Goal: Check status: Check status

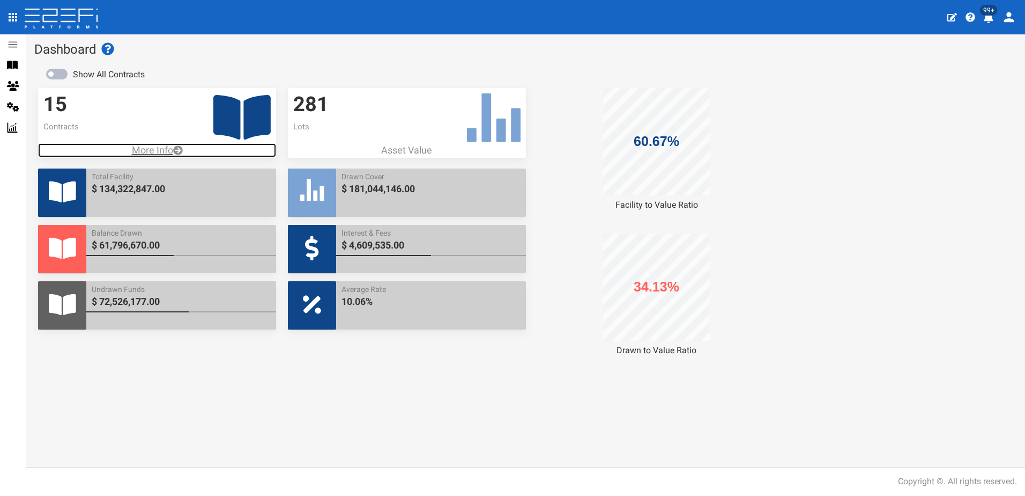
click at [144, 145] on p "More Info" at bounding box center [157, 150] width 238 height 14
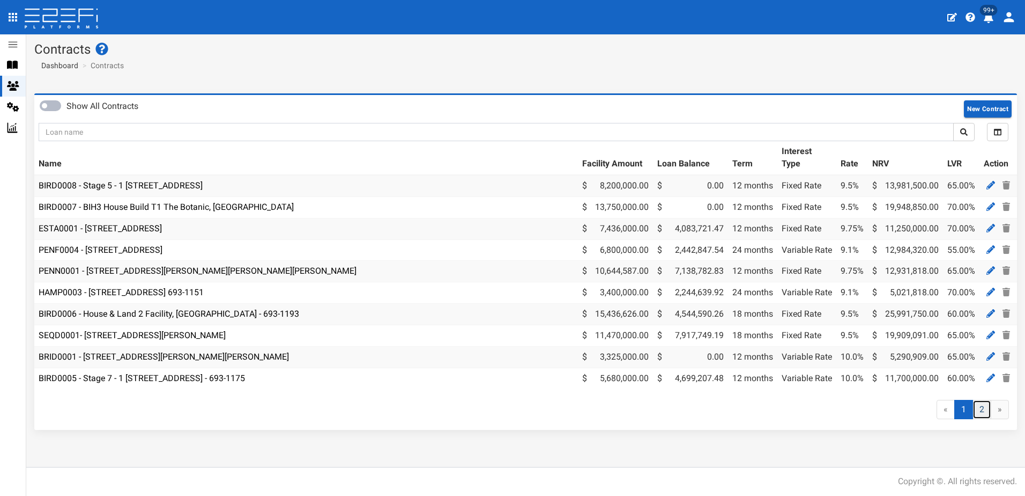
click at [979, 418] on link "2" at bounding box center [982, 410] width 19 height 20
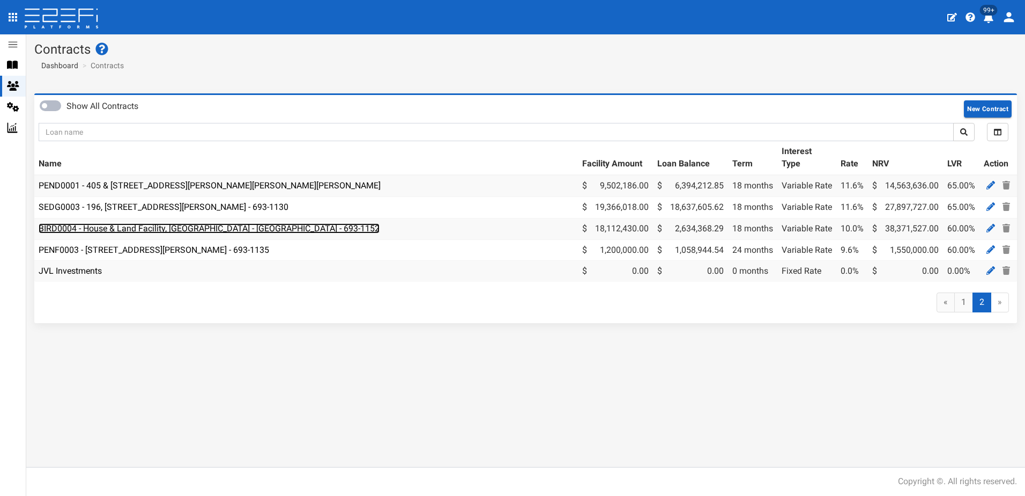
click at [123, 230] on link "BIRD0004 - House & Land Facility, [GEOGRAPHIC_DATA] - [GEOGRAPHIC_DATA] - 693-1…" at bounding box center [209, 228] width 341 height 10
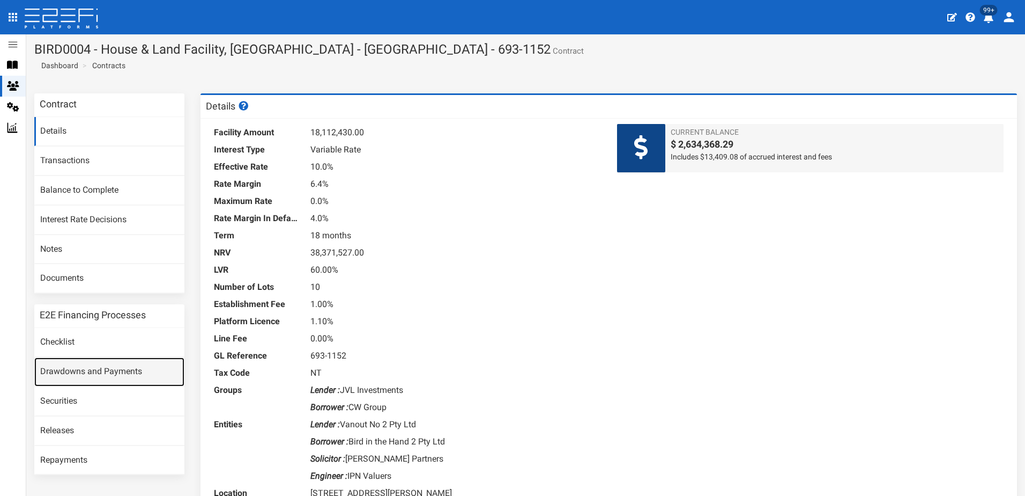
click at [82, 368] on link "Drawdowns and Payments" at bounding box center [109, 371] width 150 height 29
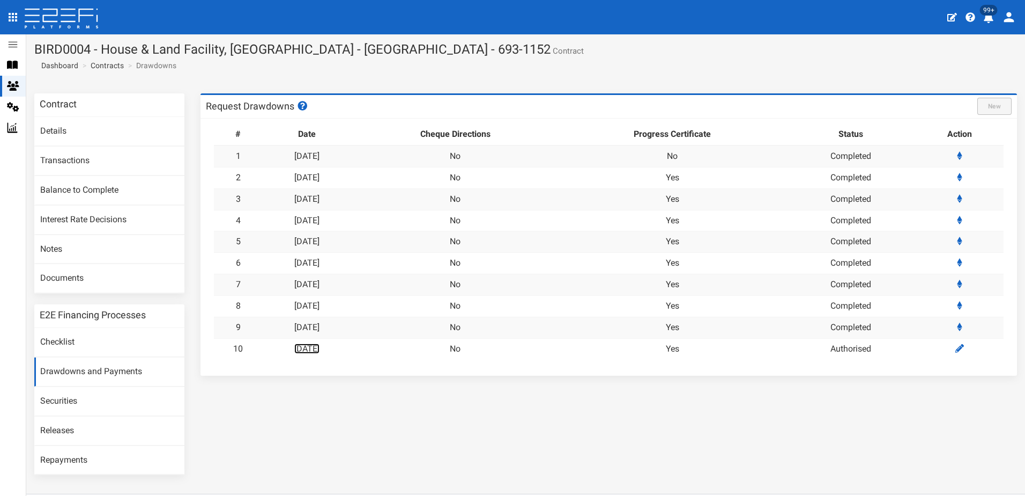
click at [317, 350] on link "[DATE]" at bounding box center [306, 348] width 25 height 10
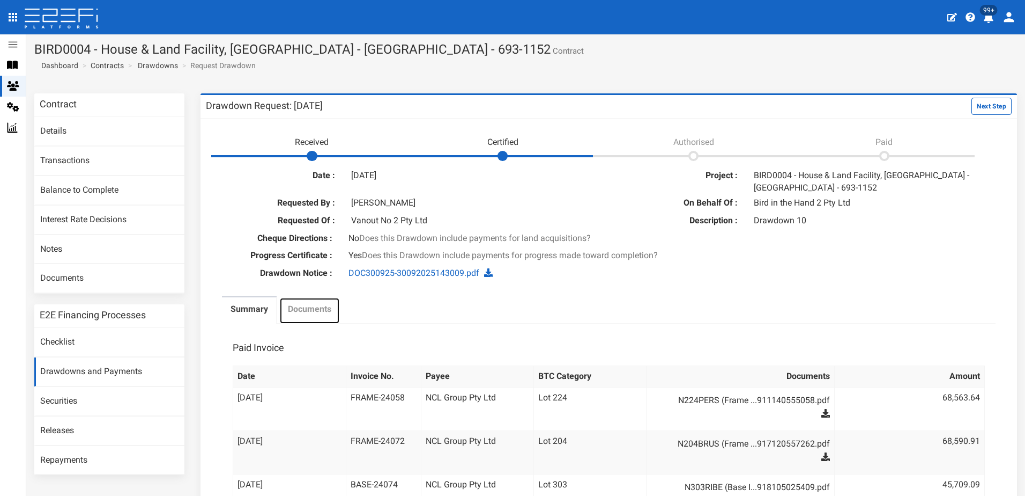
click at [320, 311] on label "Documents" at bounding box center [309, 309] width 43 height 12
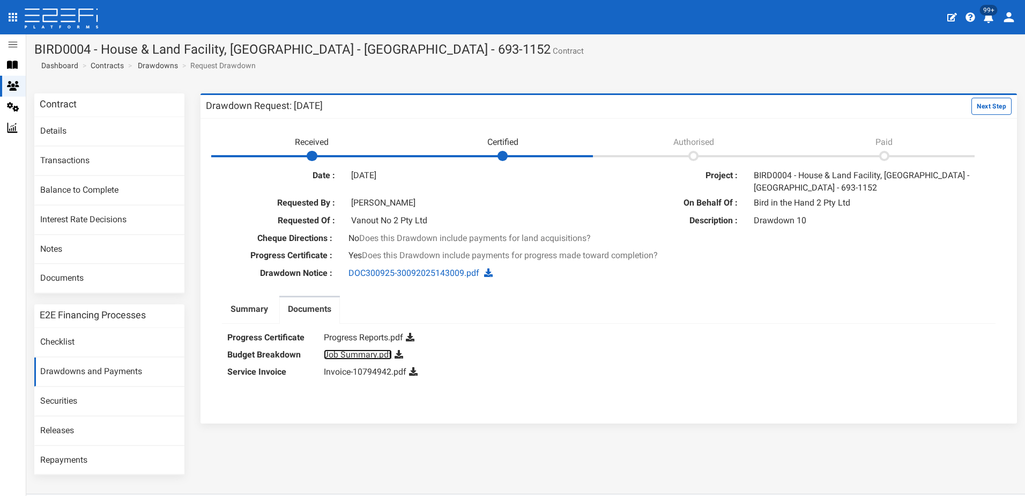
click at [350, 352] on link "Job Summary.pdf" at bounding box center [358, 354] width 68 height 10
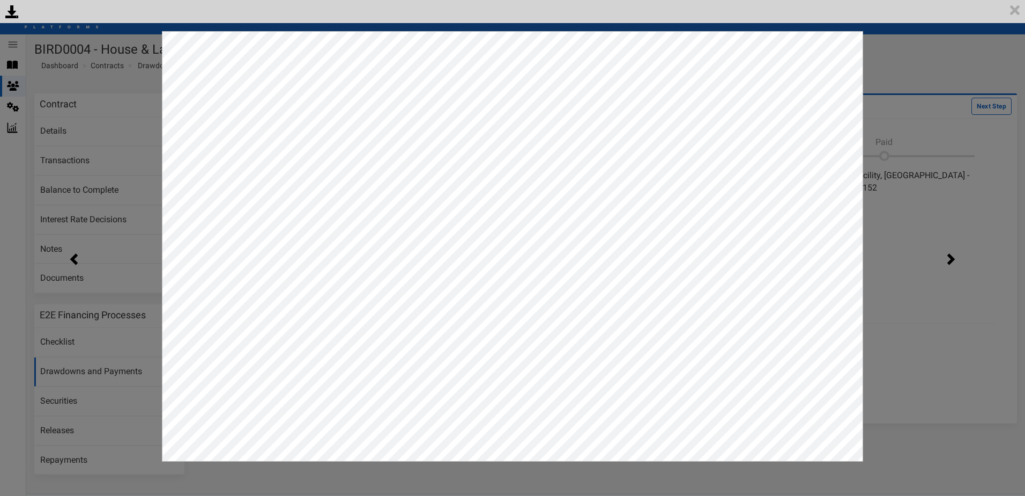
click at [897, 76] on div "<p>Your browser does not support iframes.</p><script type="text/javascript">ale…" at bounding box center [512, 248] width 1025 height 496
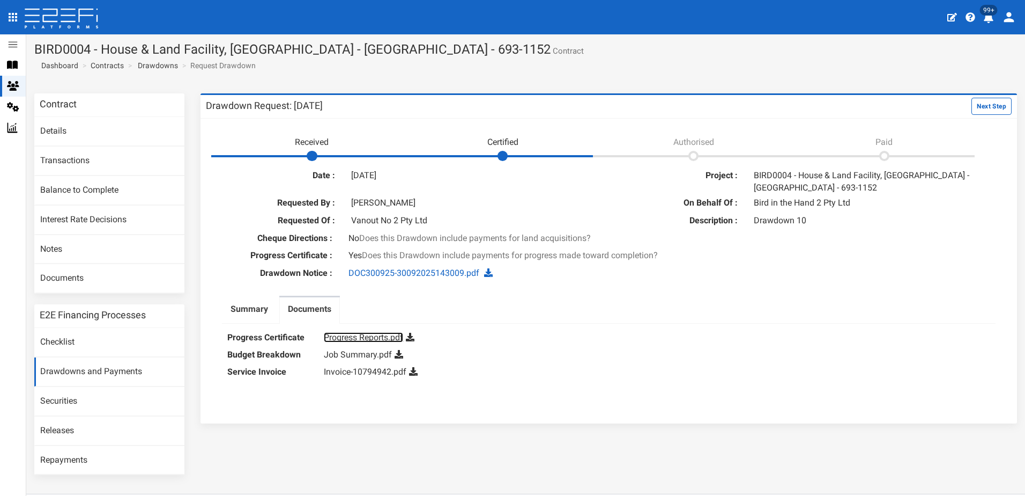
click at [356, 337] on link "Progress Reports.pdf" at bounding box center [363, 337] width 79 height 10
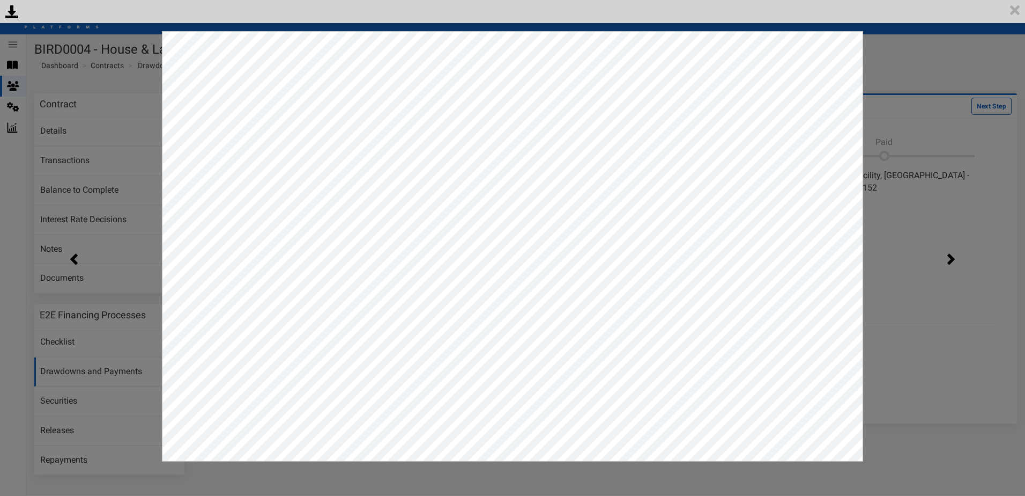
click at [918, 79] on div "<p>Your browser does not support iframes.</p><script type="text/javascript">ale…" at bounding box center [512, 248] width 1025 height 496
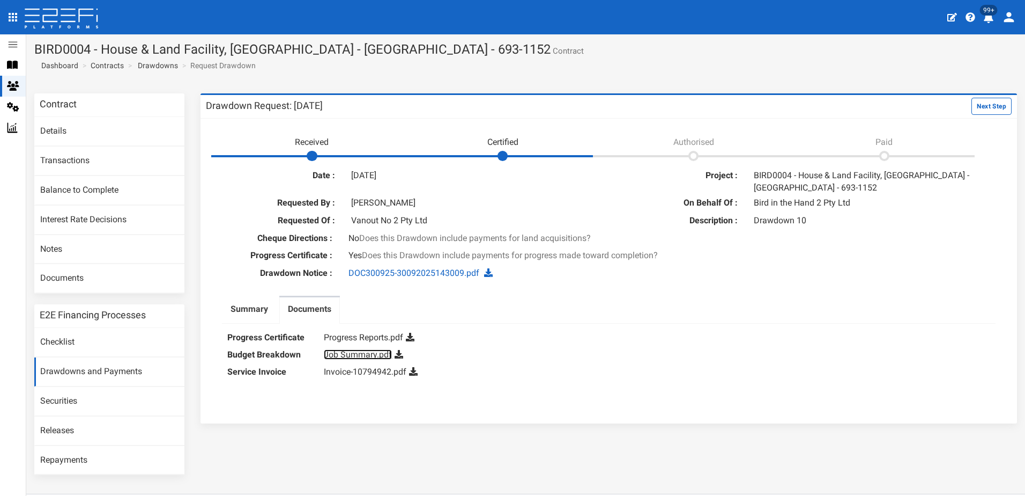
click at [360, 352] on link "Job Summary.pdf" at bounding box center [358, 354] width 68 height 10
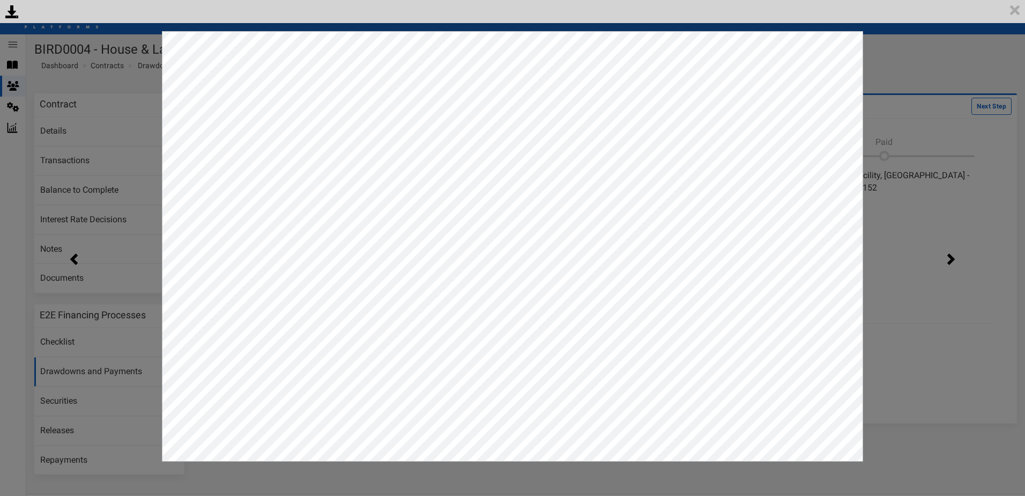
click at [902, 222] on div "<p>Your browser does not support iframes.</p><script type="text/javascript">ale…" at bounding box center [512, 248] width 1025 height 496
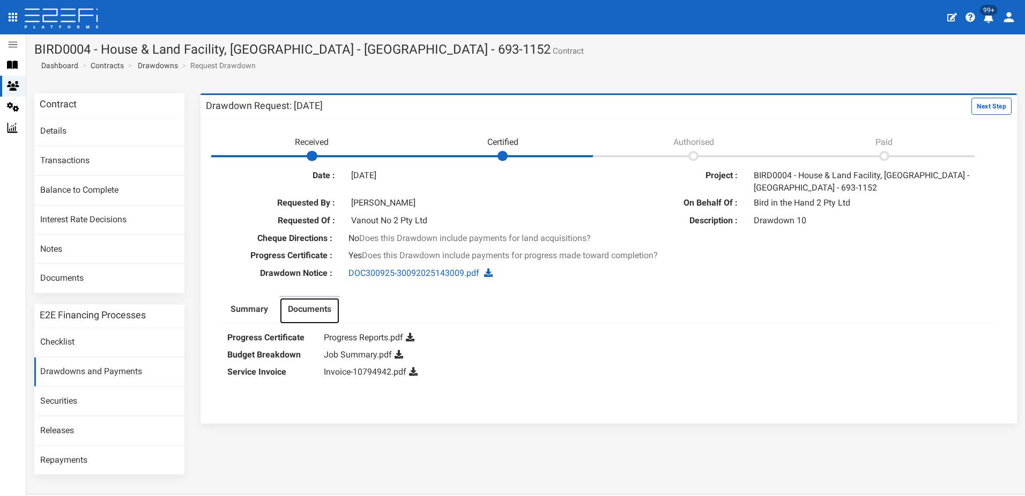
click at [306, 307] on label "Documents" at bounding box center [309, 309] width 43 height 12
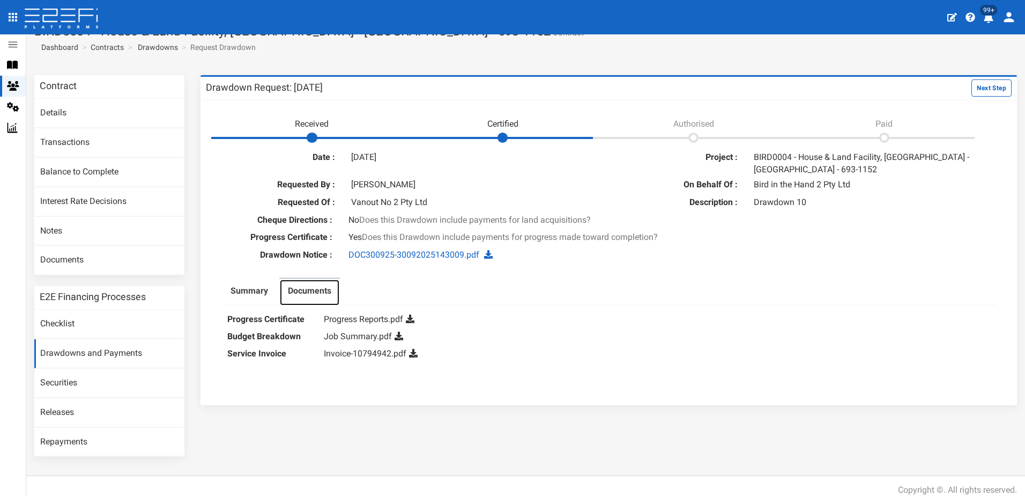
scroll to position [27, 0]
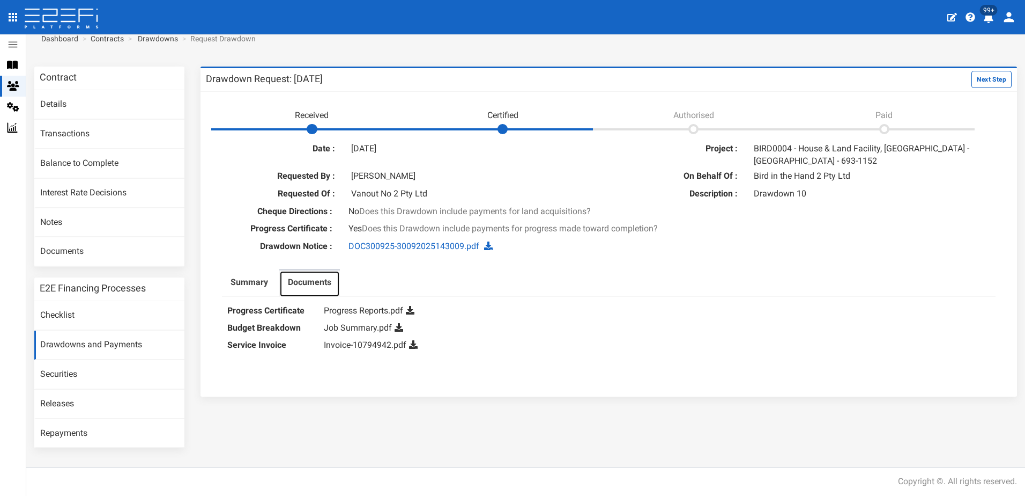
click at [309, 285] on label "Documents" at bounding box center [309, 282] width 43 height 12
click at [315, 280] on label "Documents" at bounding box center [309, 282] width 43 height 12
click at [253, 285] on label "Summary" at bounding box center [250, 282] width 38 height 12
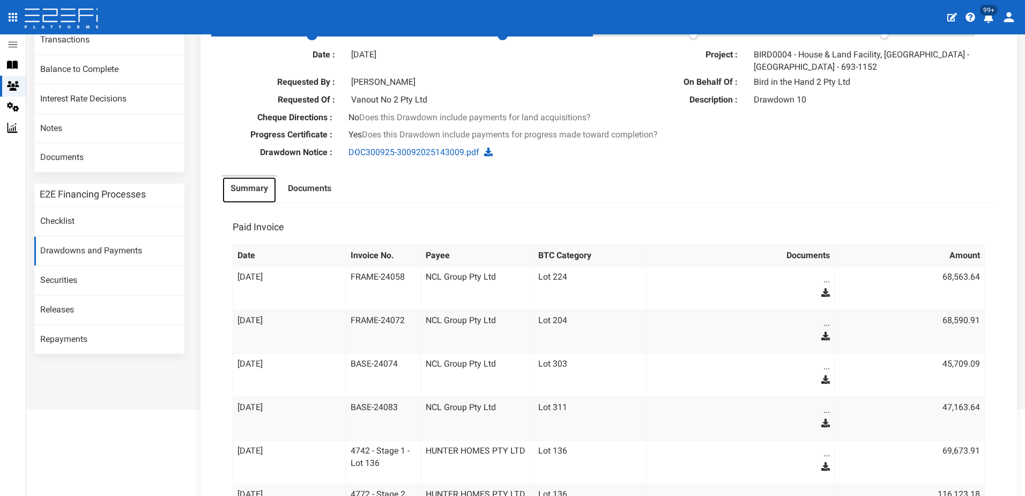
scroll to position [0, 0]
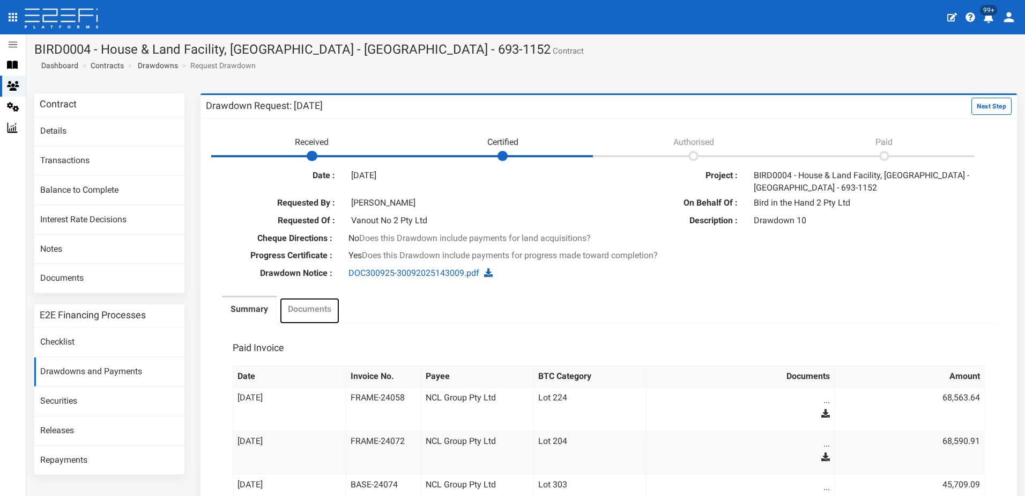
click at [324, 306] on label "Documents" at bounding box center [309, 309] width 43 height 12
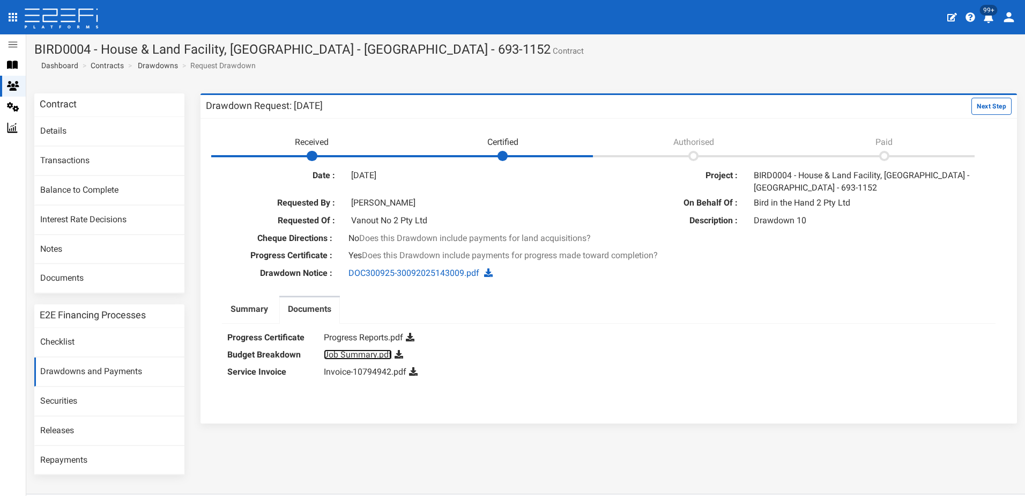
click at [357, 357] on link "Job Summary.pdf" at bounding box center [358, 354] width 68 height 10
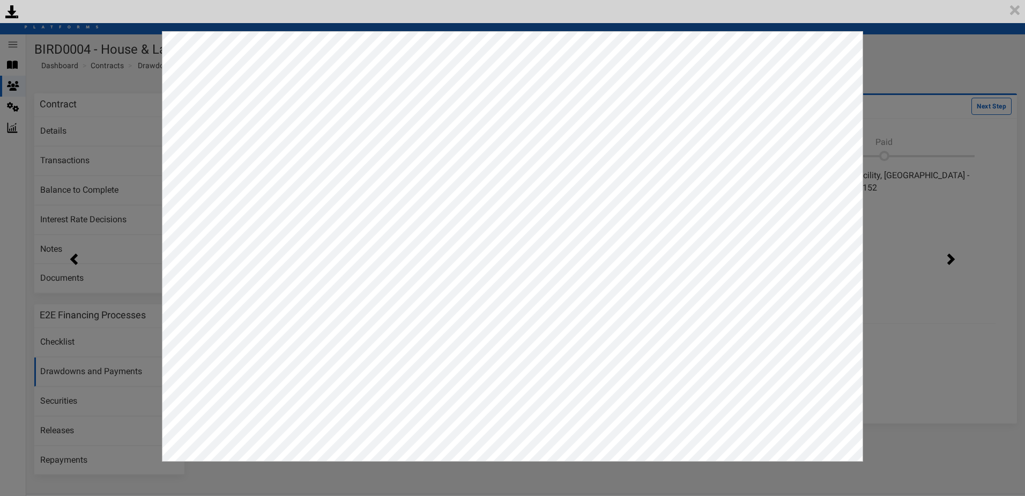
click at [937, 71] on div "<p>Your browser does not support iframes.</p><script type="text/javascript">ale…" at bounding box center [512, 248] width 1025 height 496
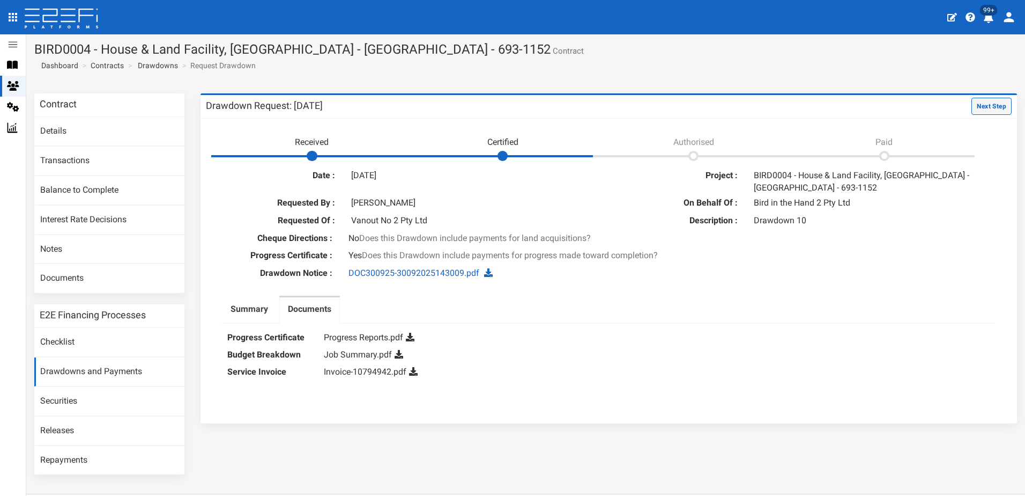
click at [979, 105] on button "Next Step" at bounding box center [992, 106] width 40 height 17
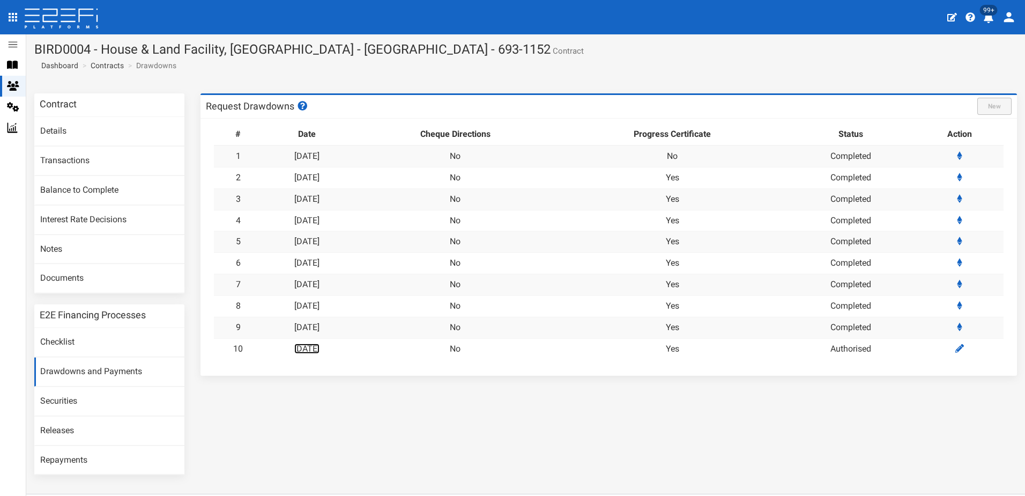
click at [319, 346] on link "[DATE]" at bounding box center [306, 348] width 25 height 10
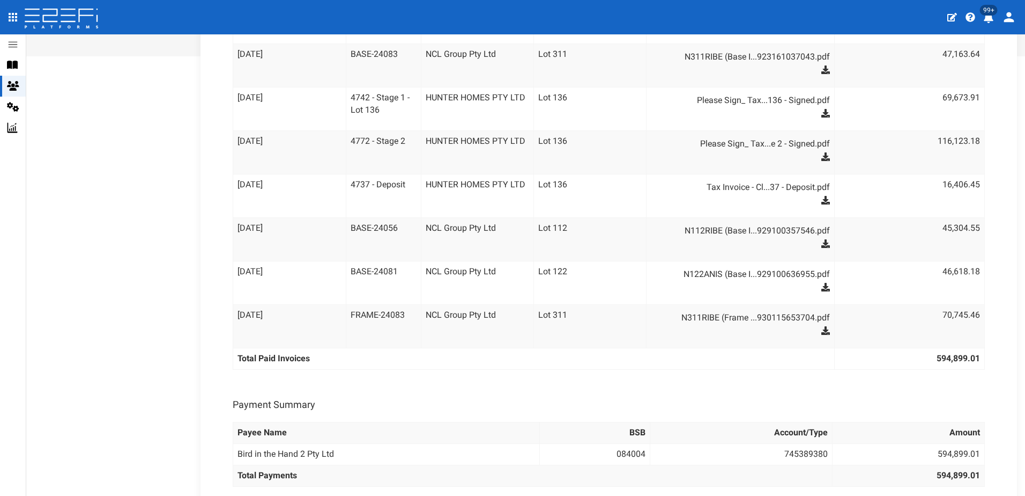
scroll to position [483, 0]
